Goal: Transaction & Acquisition: Download file/media

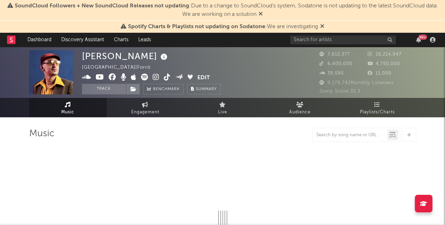
click at [322, 27] on icon at bounding box center [322, 26] width 4 height 6
select select "6m"
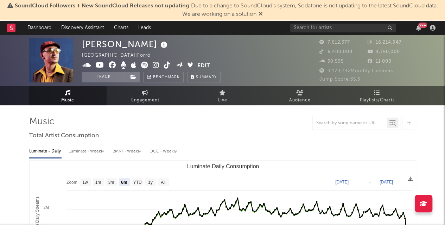
click at [262, 14] on icon at bounding box center [261, 14] width 4 height 6
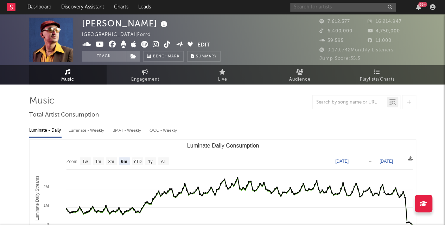
click at [311, 6] on input "text" at bounding box center [343, 7] width 106 height 9
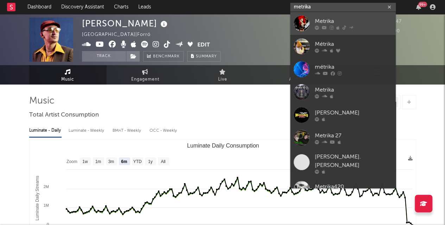
type input "metrika"
click at [313, 19] on link "Metrika" at bounding box center [343, 23] width 106 height 23
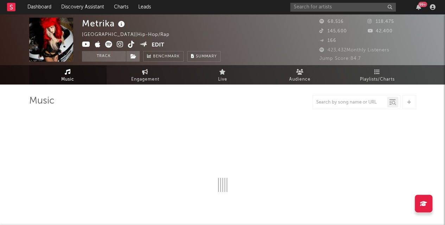
select select "6m"
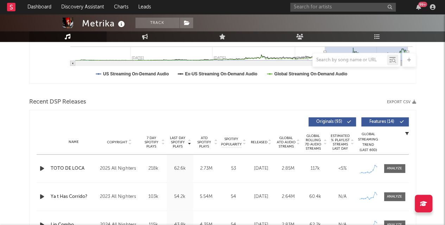
scroll to position [196, 0]
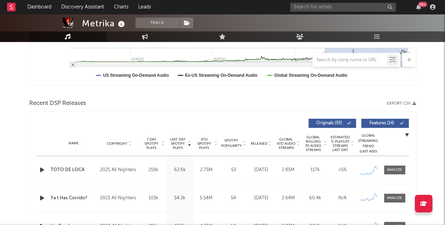
click at [403, 102] on button "Export CSV" at bounding box center [401, 103] width 29 height 4
